Goal: Transaction & Acquisition: Download file/media

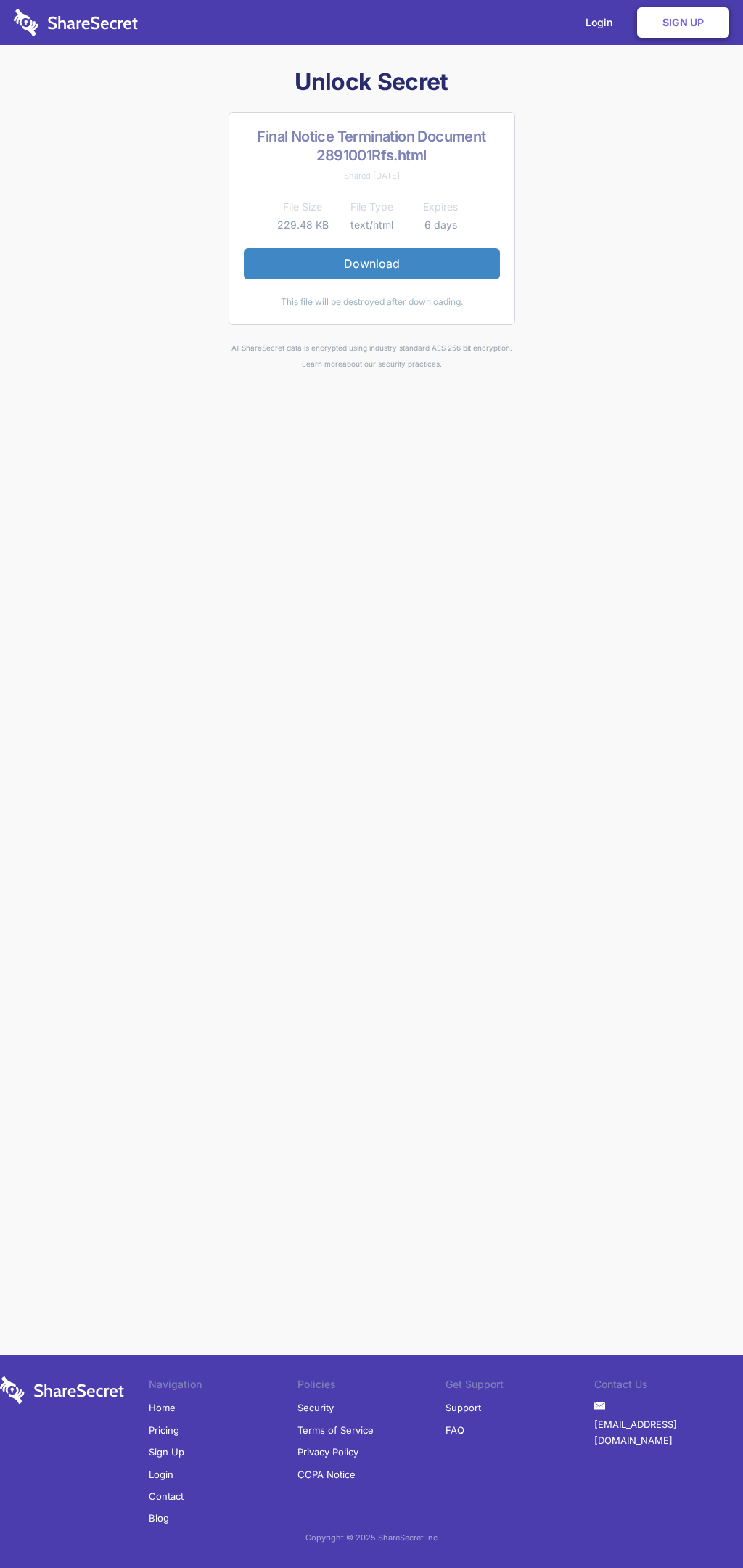
click at [371, 263] on link "Download" at bounding box center [371, 263] width 256 height 31
